Goal: Transaction & Acquisition: Obtain resource

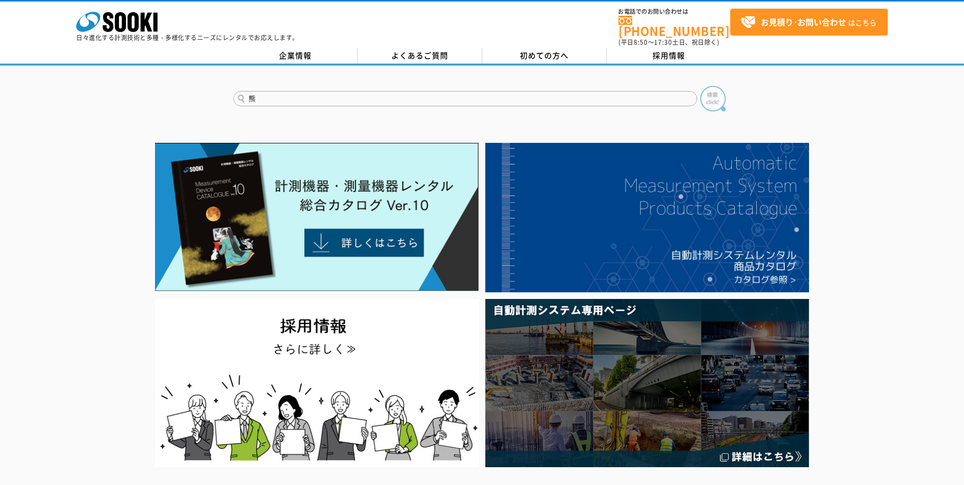
type input "熊"
click at [718, 93] on img at bounding box center [712, 98] width 25 height 25
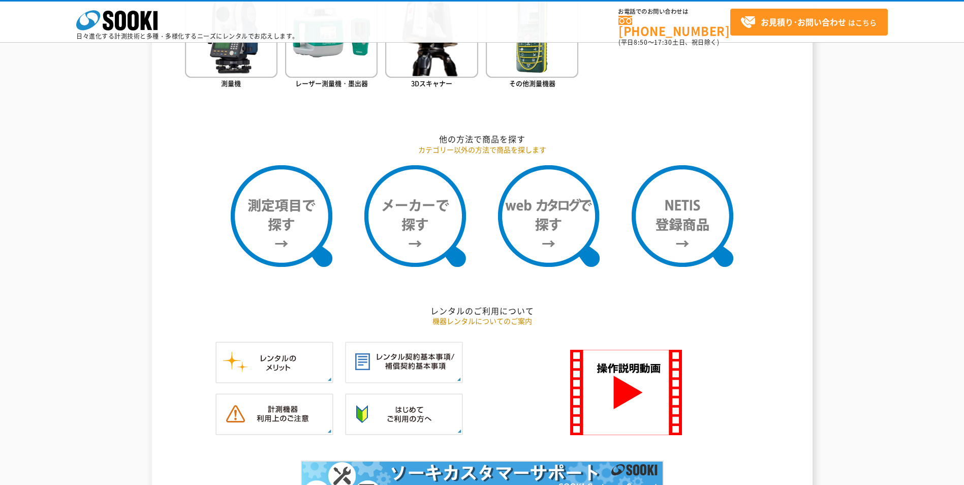
scroll to position [813, 0]
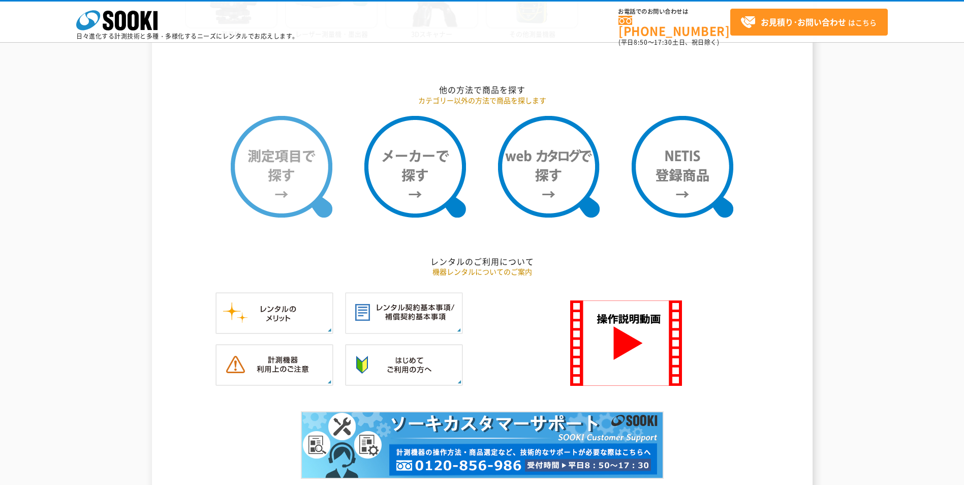
click at [303, 158] on img at bounding box center [282, 167] width 102 height 102
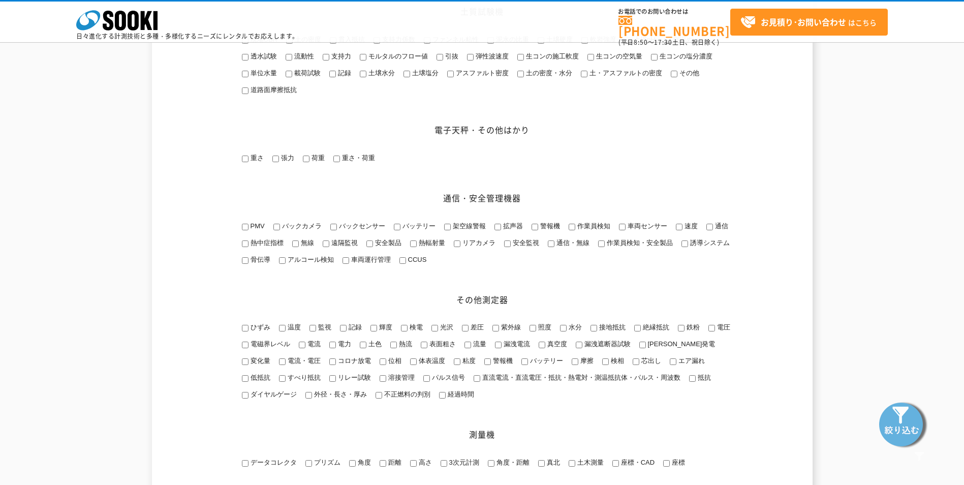
scroll to position [1017, 0]
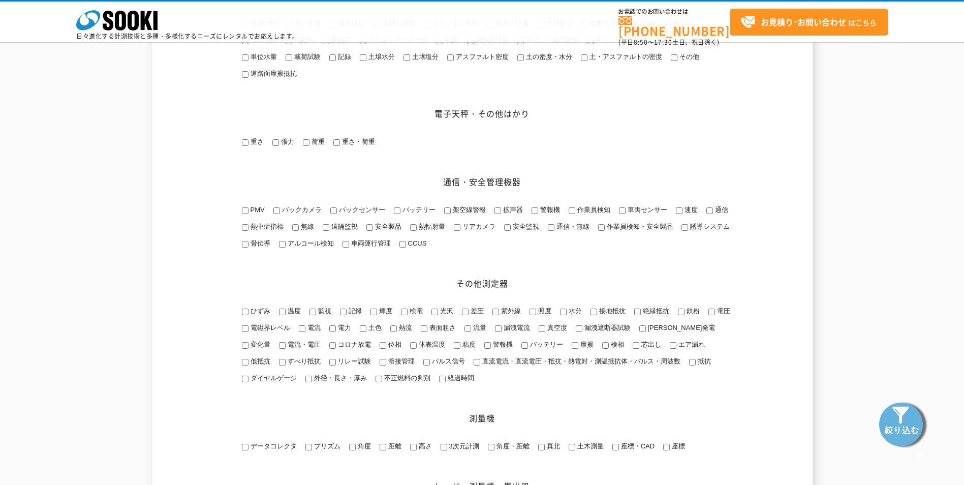
click at [498, 214] on input "拡声器" at bounding box center [498, 210] width 7 height 7
checkbox input "true"
click at [525, 244] on div "その他測定器 ひずみ" at bounding box center [482, 297] width 498 height 201
click at [534, 214] on input "警報機" at bounding box center [535, 210] width 7 height 7
checkbox input "true"
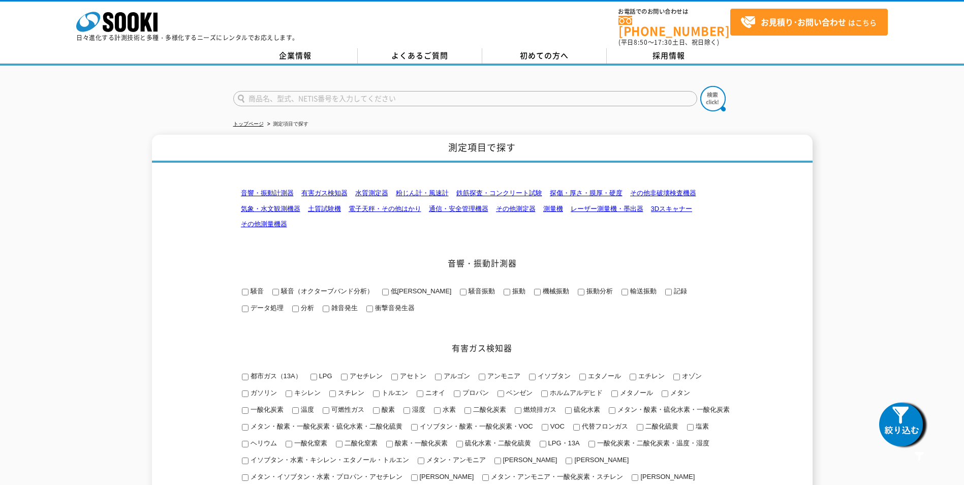
scroll to position [102, 0]
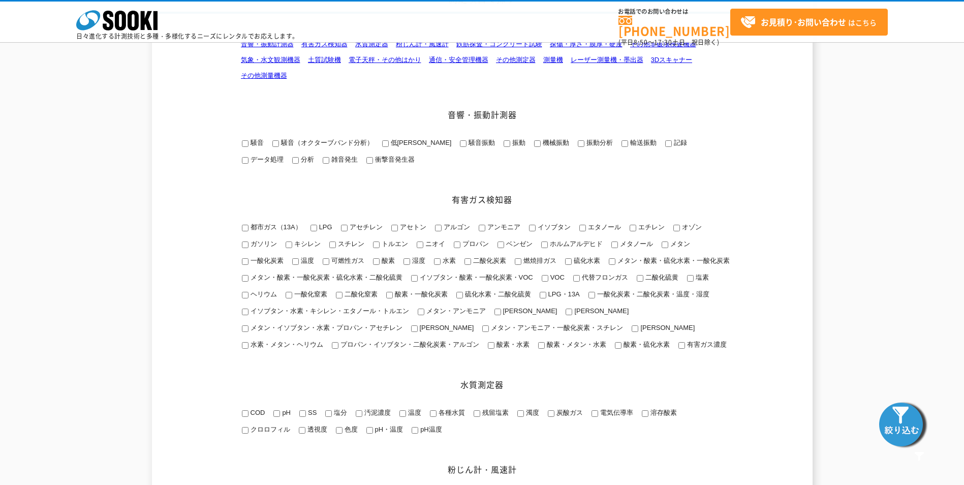
click at [887, 414] on img at bounding box center [903, 423] width 51 height 51
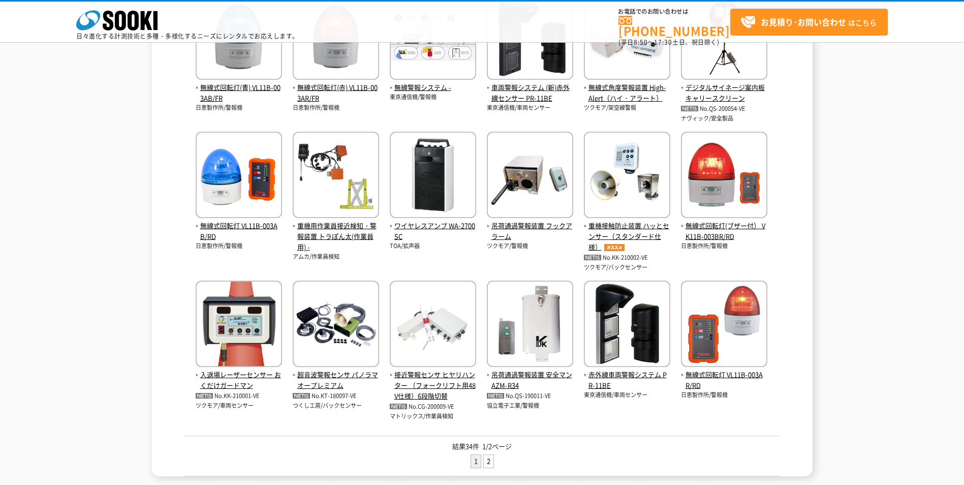
scroll to position [305, 0]
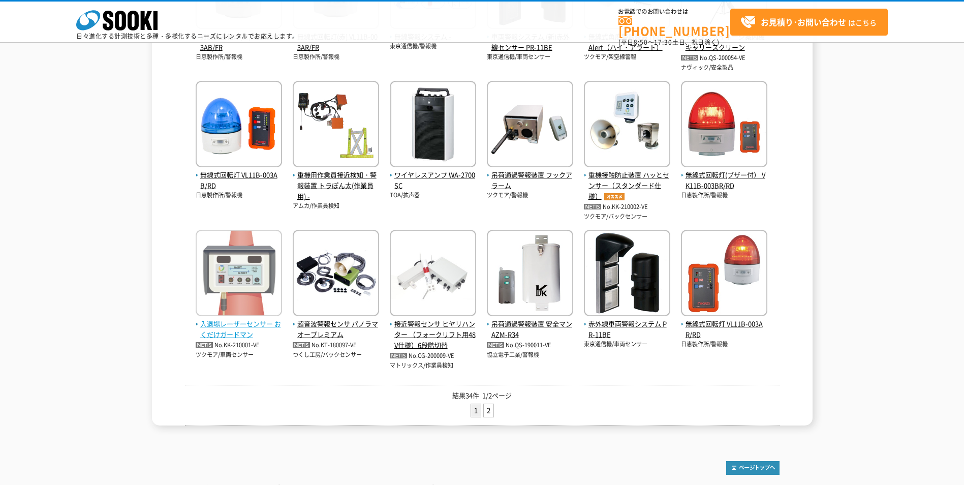
click at [244, 320] on span "入退場レーザーセンサー おくだけガードマン" at bounding box center [239, 329] width 86 height 21
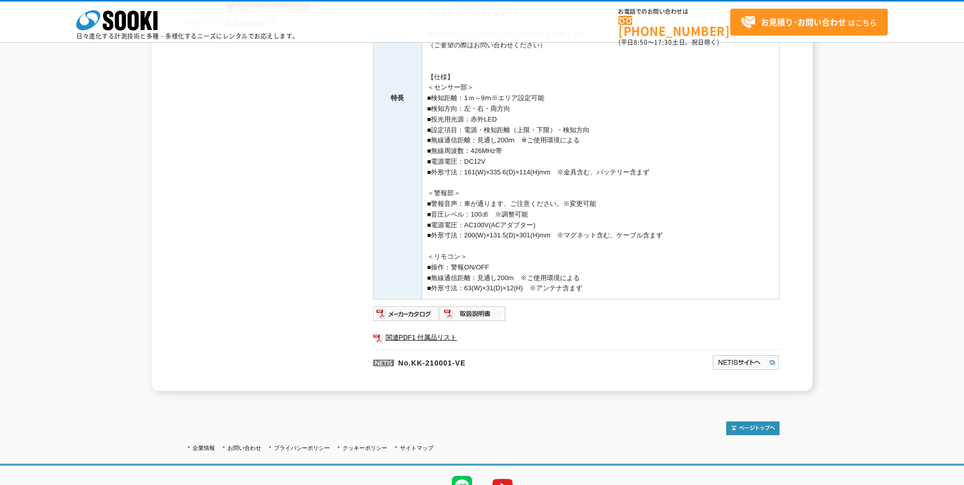
scroll to position [305, 0]
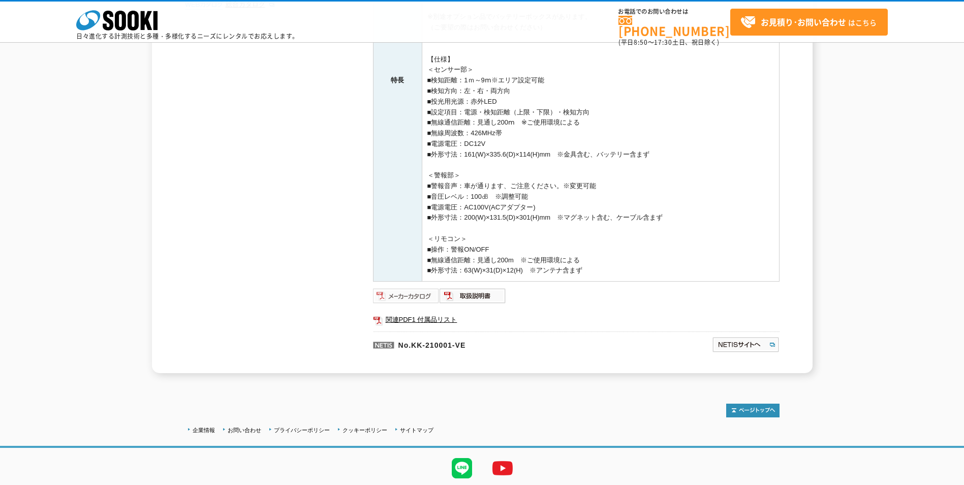
click at [417, 296] on img at bounding box center [406, 296] width 67 height 16
